Goal: Navigation & Orientation: Find specific page/section

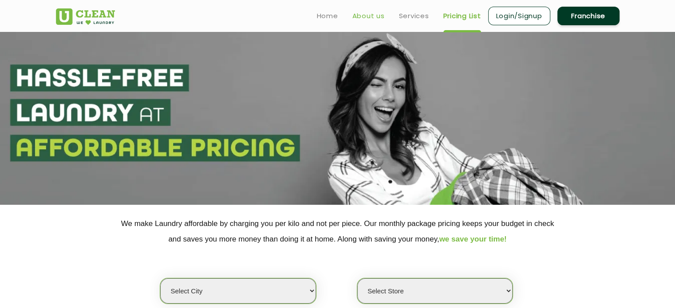
click at [369, 14] on link "About us" at bounding box center [368, 16] width 32 height 11
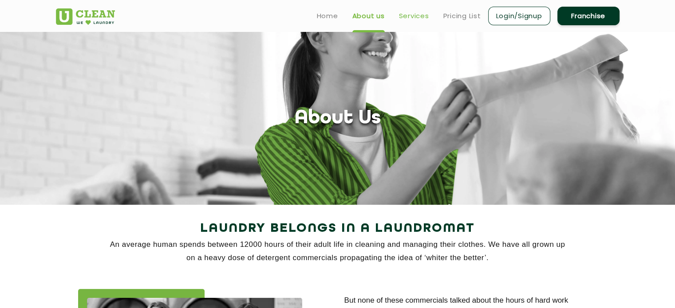
click at [409, 18] on link "Services" at bounding box center [414, 16] width 30 height 11
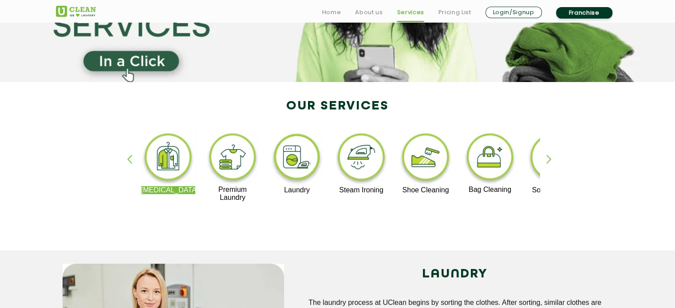
scroll to position [132, 0]
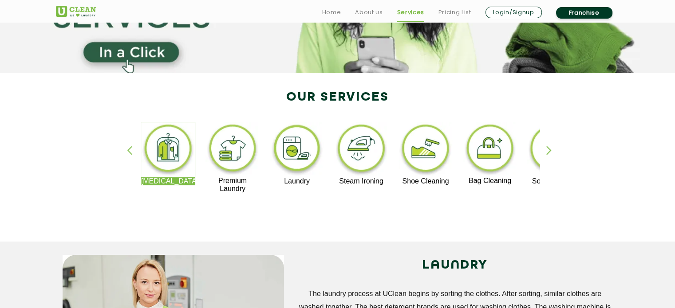
click at [360, 157] on img at bounding box center [361, 149] width 55 height 55
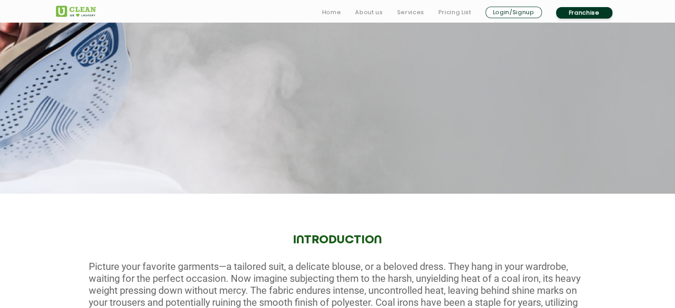
scroll to position [103, 0]
